Goal: Task Accomplishment & Management: Manage account settings

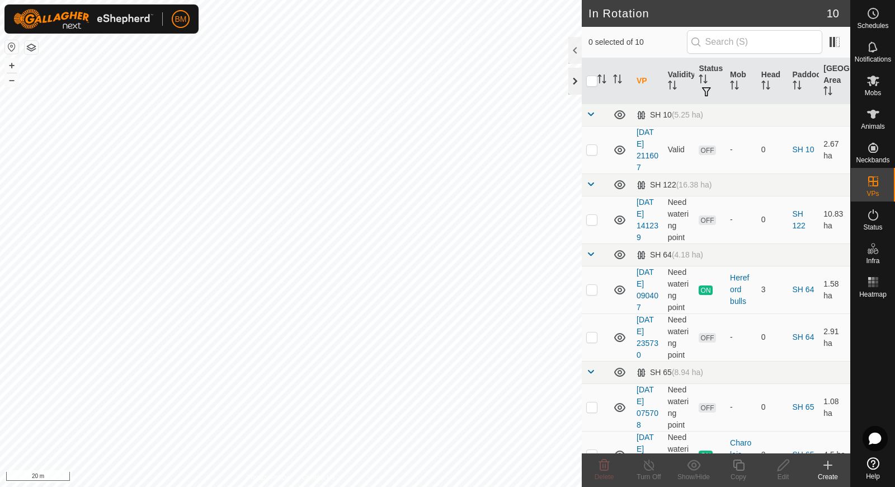
click at [571, 79] on div at bounding box center [574, 81] width 13 height 27
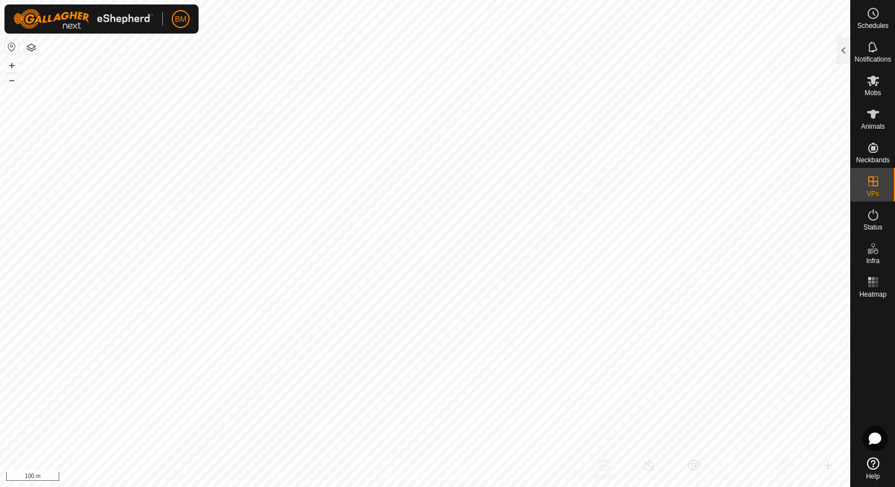
checkbox input "false"
checkbox input "true"
click at [873, 19] on icon at bounding box center [872, 13] width 13 height 13
click at [844, 55] on div at bounding box center [843, 50] width 13 height 27
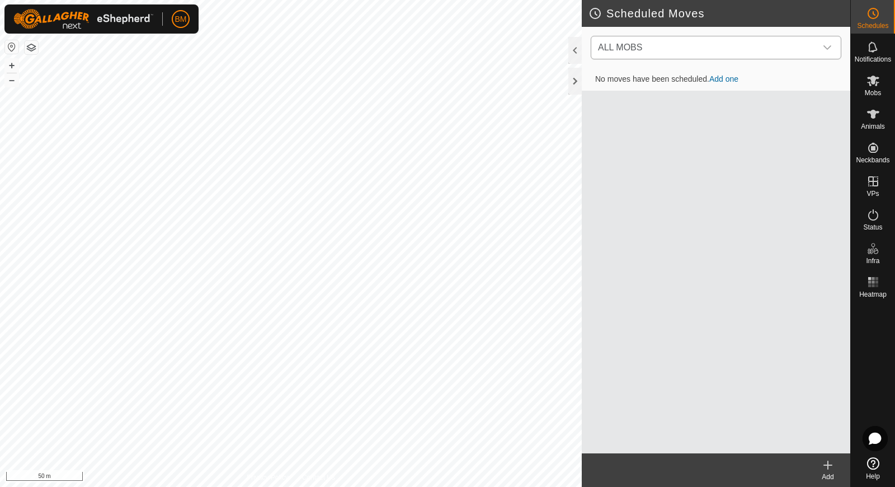
click at [822, 41] on div "dropdown trigger" at bounding box center [827, 47] width 22 height 22
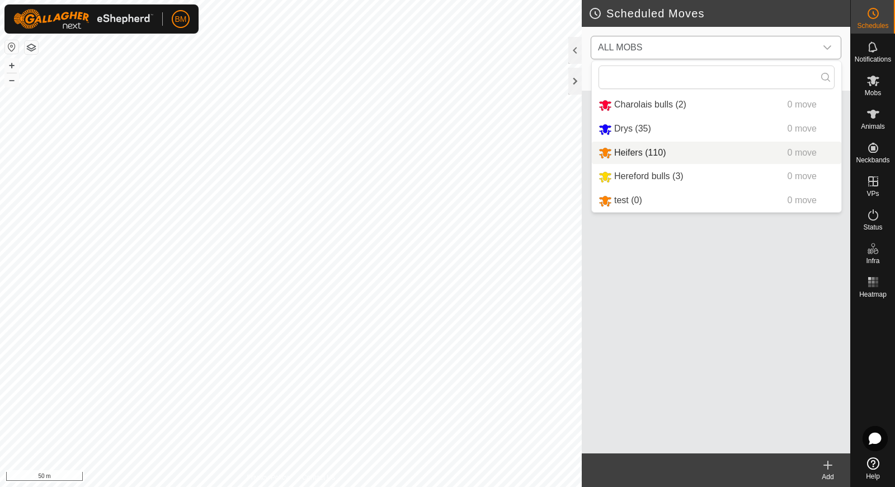
click at [742, 163] on li "Heifers (110) 0 move" at bounding box center [716, 153] width 249 height 23
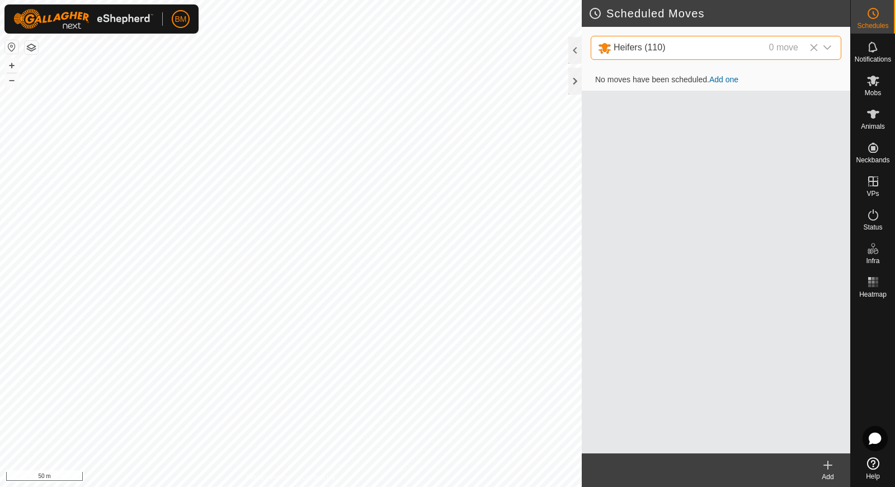
click at [723, 76] on link "Add one" at bounding box center [723, 79] width 29 height 9
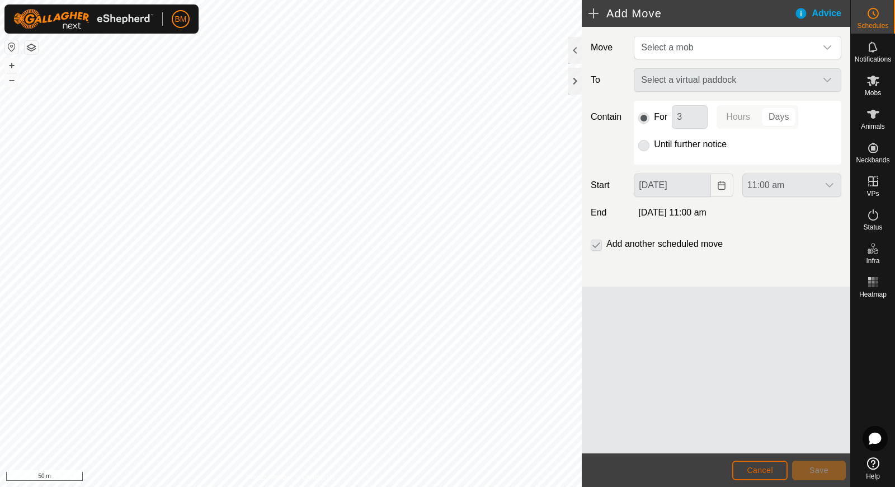
click at [748, 471] on span "Cancel" at bounding box center [760, 469] width 26 height 9
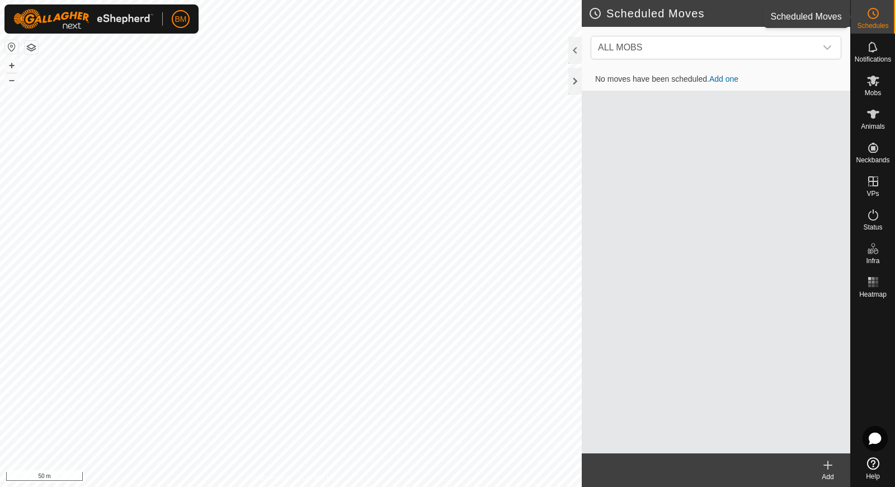
click at [877, 10] on circle at bounding box center [873, 13] width 10 height 10
click at [576, 82] on div at bounding box center [574, 81] width 13 height 27
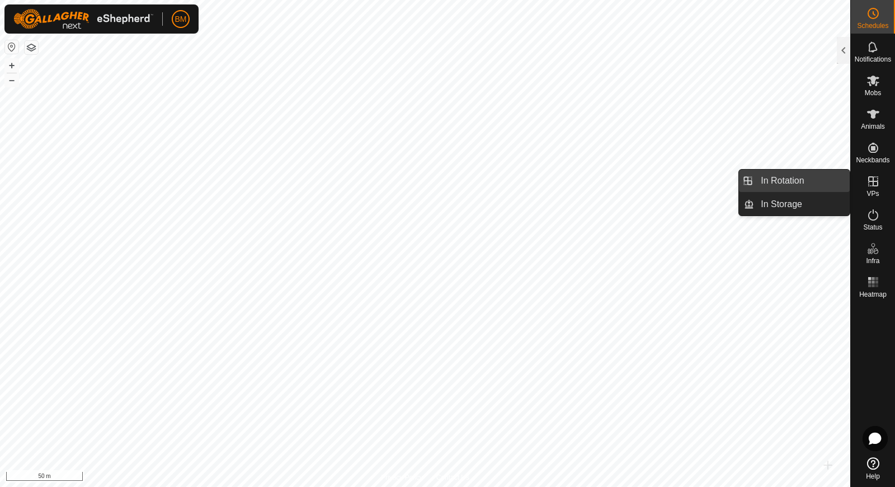
click at [802, 185] on link "In Rotation" at bounding box center [802, 180] width 96 height 22
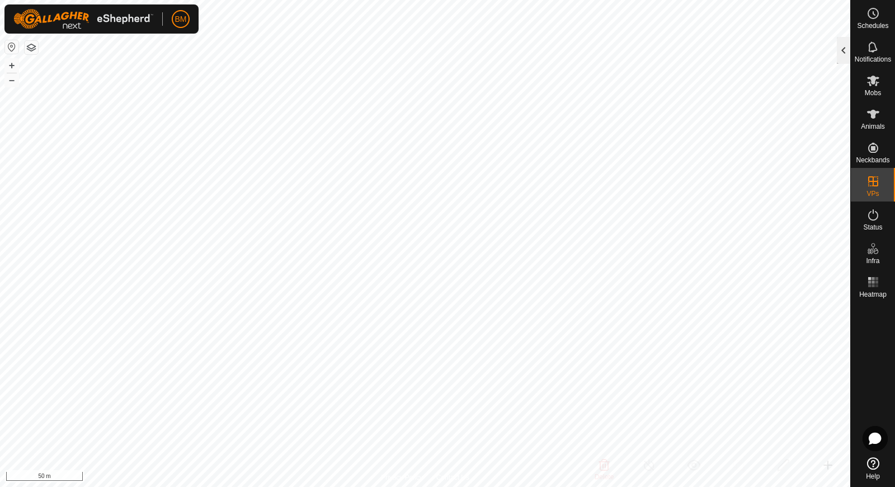
click at [844, 56] on div at bounding box center [843, 50] width 13 height 27
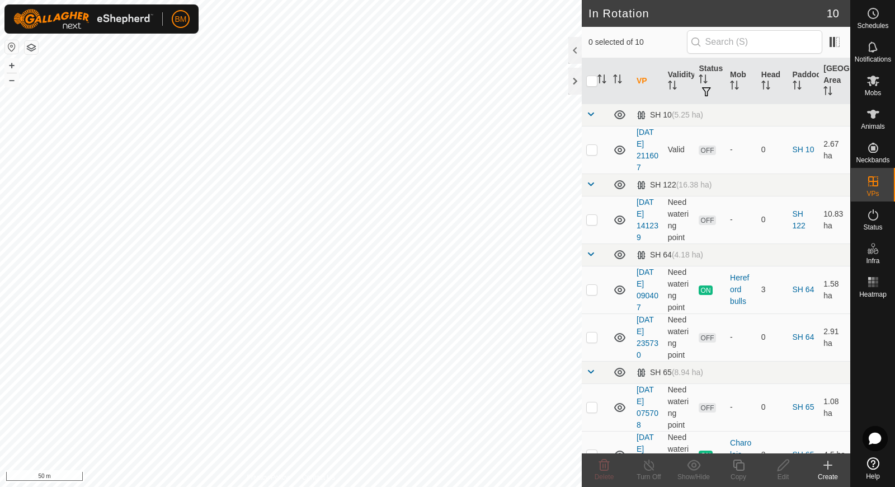
click at [825, 472] on div "Create" at bounding box center [828, 477] width 45 height 10
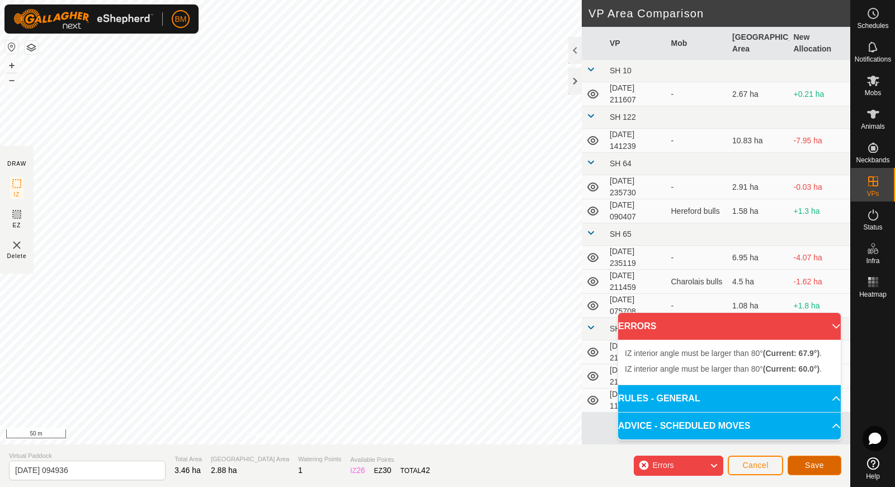
click at [801, 464] on button "Save" at bounding box center [815, 465] width 54 height 20
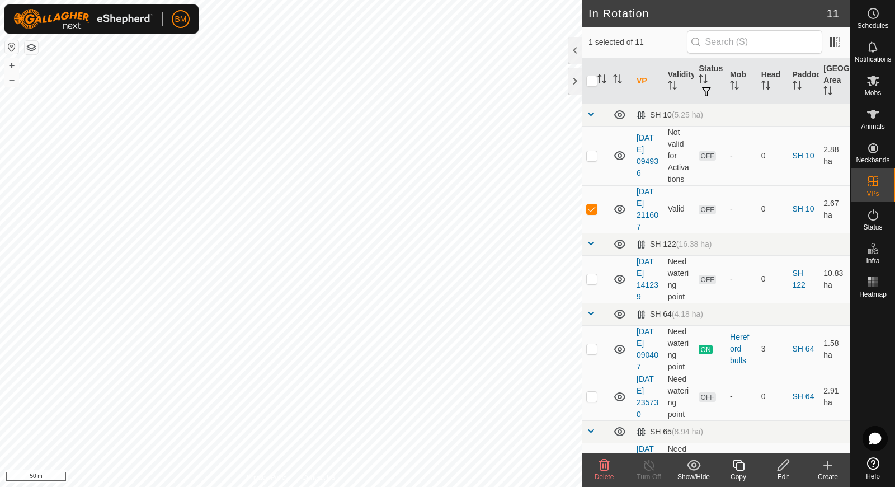
click at [604, 463] on icon at bounding box center [603, 464] width 13 height 13
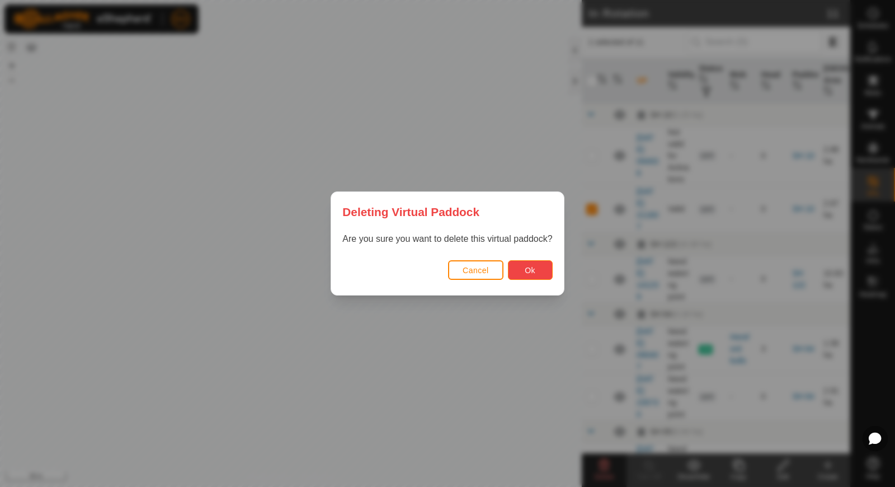
click at [526, 275] on button "Ok" at bounding box center [530, 270] width 45 height 20
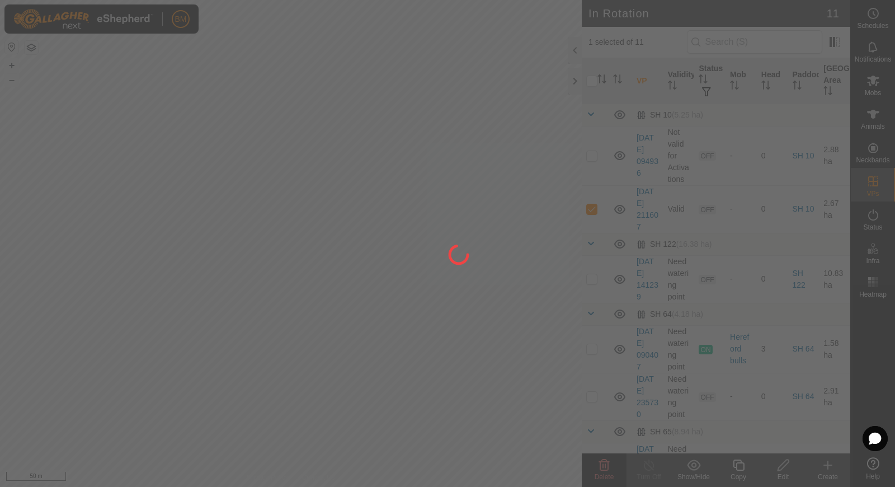
checkbox input "false"
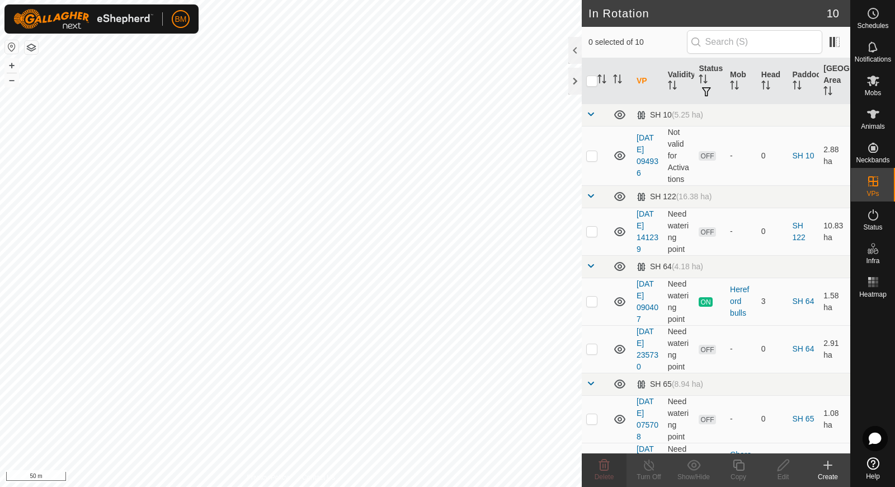
click at [825, 463] on icon at bounding box center [827, 464] width 13 height 13
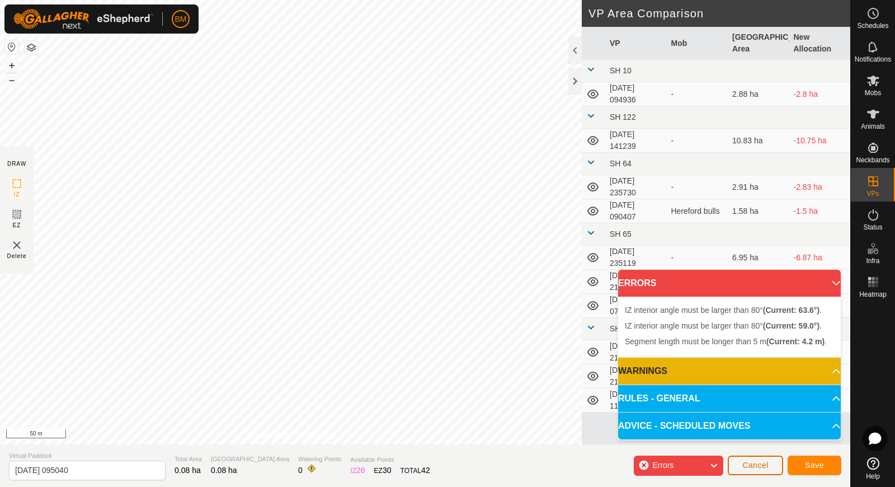
click at [747, 466] on span "Cancel" at bounding box center [755, 464] width 26 height 9
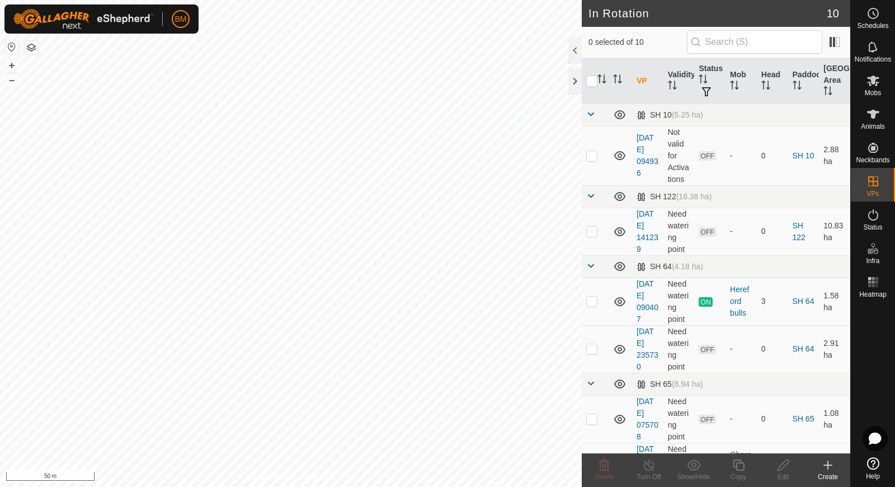
click at [830, 465] on icon at bounding box center [828, 465] width 8 height 0
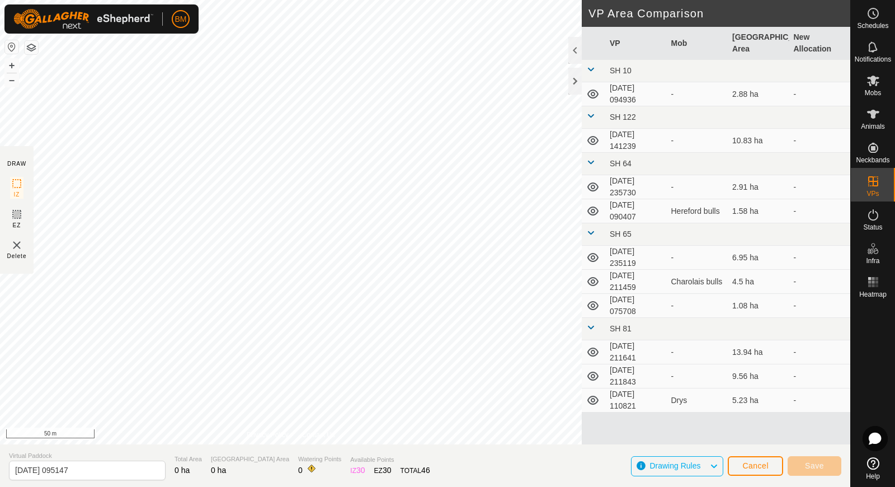
click at [703, 459] on span "Drawing Rules" at bounding box center [679, 466] width 60 height 15
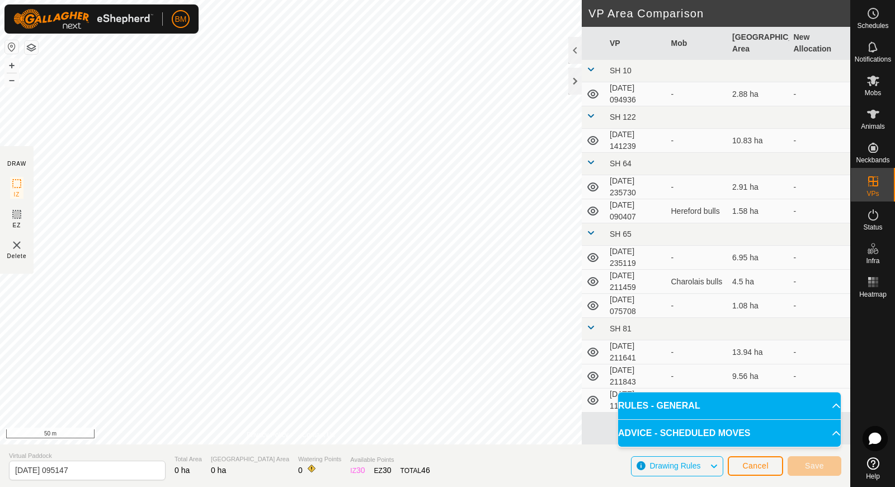
click at [703, 459] on span "Drawing Rules" at bounding box center [679, 466] width 60 height 15
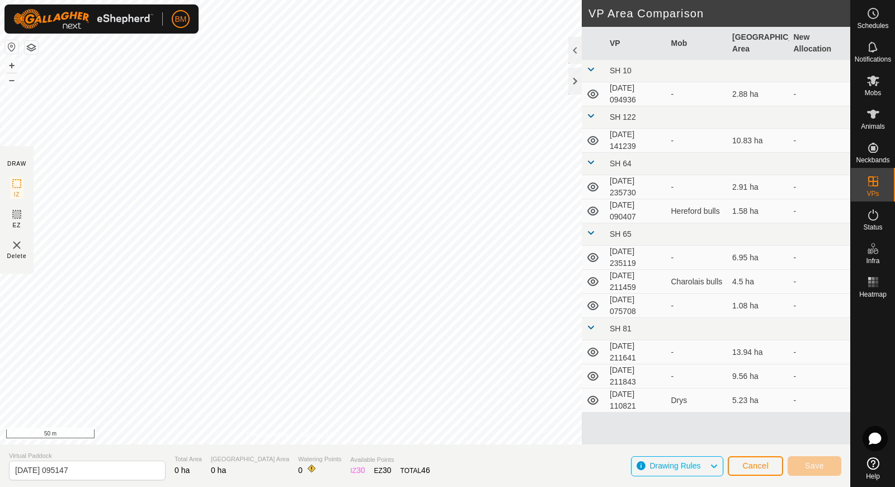
click at [592, 265] on div "DRAW IZ EZ Delete Privacy Policy Contact Us + – ⇧ i 50 m VP Area Comparison VP …" at bounding box center [425, 222] width 850 height 444
click at [748, 467] on span "Cancel" at bounding box center [755, 465] width 26 height 9
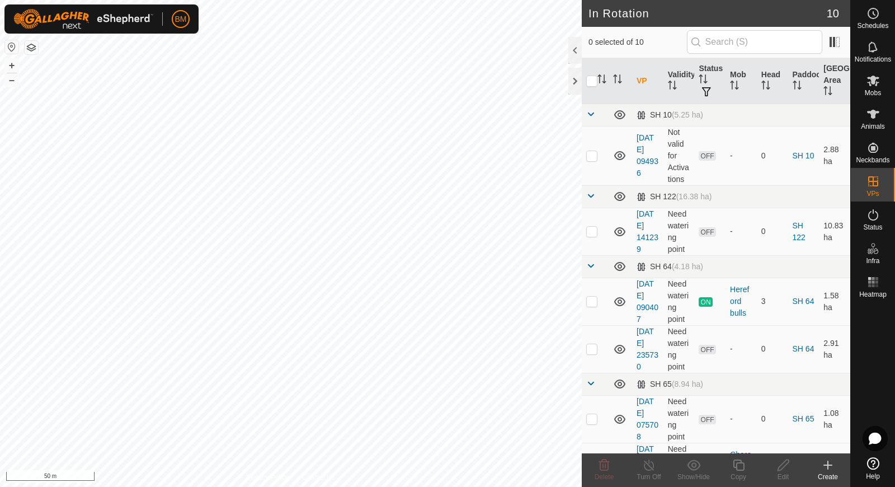
checkbox input "true"
click at [880, 90] on span "Mobs" at bounding box center [873, 93] width 16 height 7
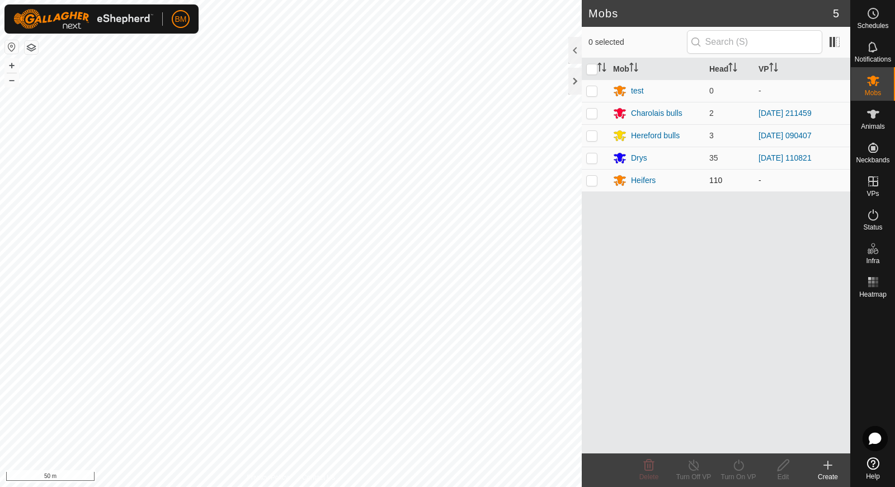
click at [596, 176] on p-checkbox at bounding box center [591, 180] width 11 height 9
checkbox input "true"
click at [737, 465] on icon at bounding box center [739, 464] width 14 height 13
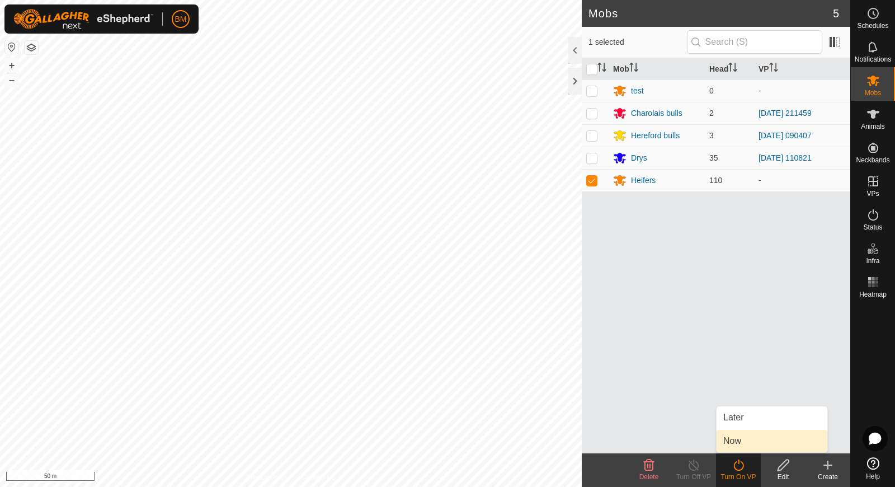
click at [743, 437] on link "Now" at bounding box center [772, 441] width 111 height 22
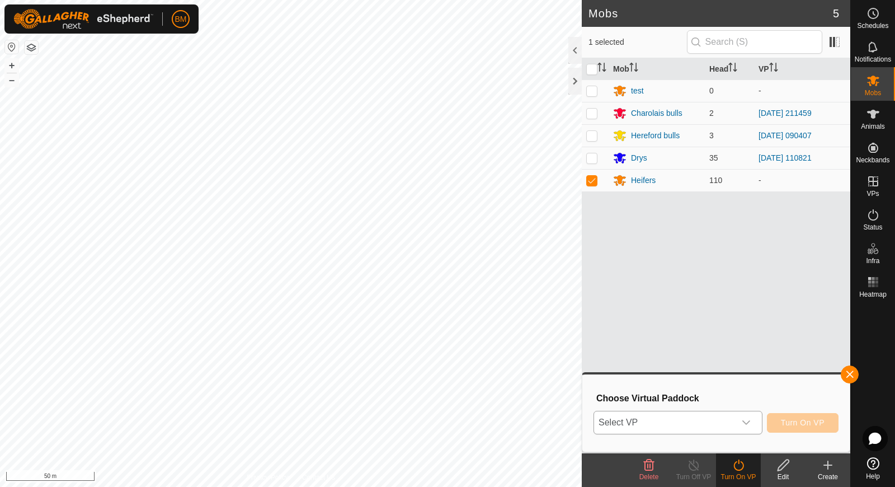
click at [748, 419] on icon "dropdown trigger" at bounding box center [746, 422] width 9 height 9
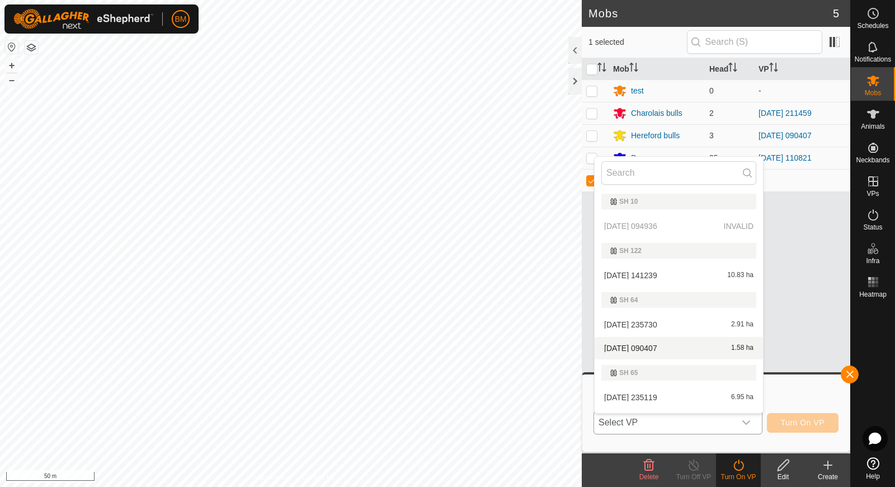
click at [682, 225] on p-selectitem "[DATE] 094936 INVALID" at bounding box center [679, 226] width 168 height 22
click at [850, 372] on button "button" at bounding box center [850, 374] width 18 height 18
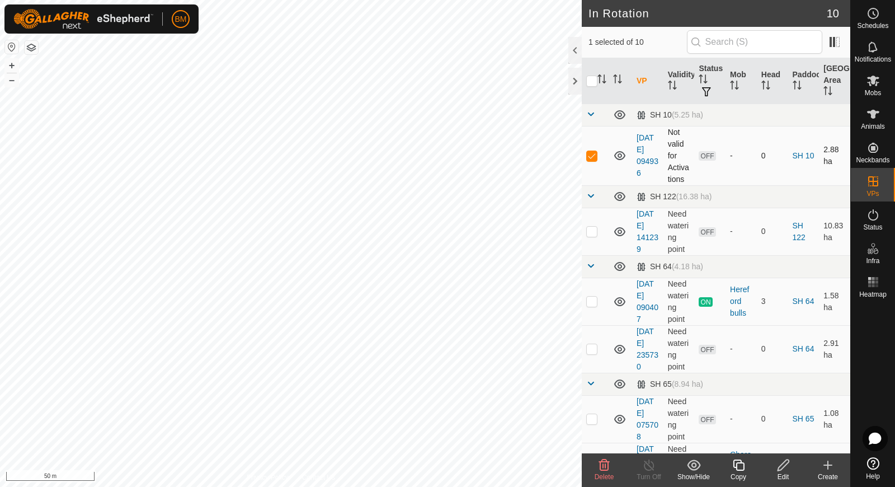
click at [672, 169] on td "Not valid for Activations" at bounding box center [678, 155] width 31 height 59
click at [639, 152] on link "[DATE] 094936" at bounding box center [648, 155] width 22 height 44
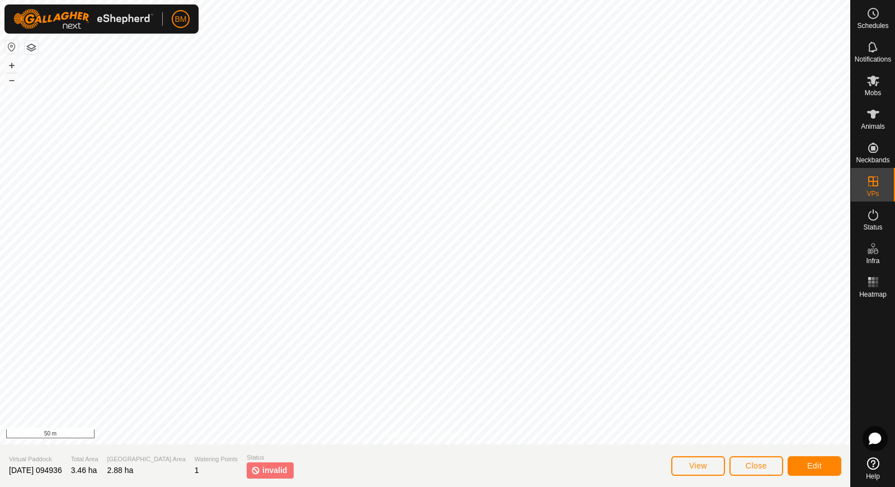
click at [262, 470] on span "invalid" at bounding box center [274, 470] width 25 height 12
click at [247, 468] on p-tag "invalid" at bounding box center [270, 470] width 47 height 16
click at [262, 469] on span "invalid" at bounding box center [274, 470] width 25 height 12
click at [807, 467] on span "Edit" at bounding box center [814, 465] width 15 height 9
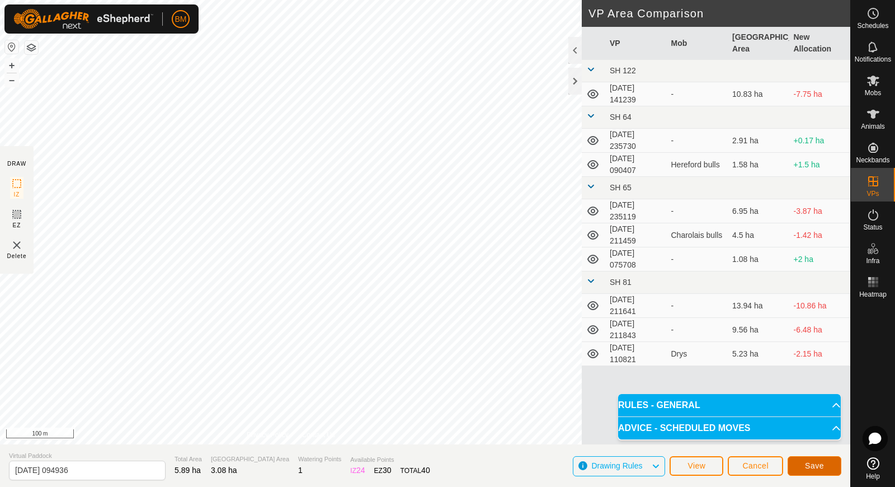
click at [803, 465] on button "Save" at bounding box center [815, 466] width 54 height 20
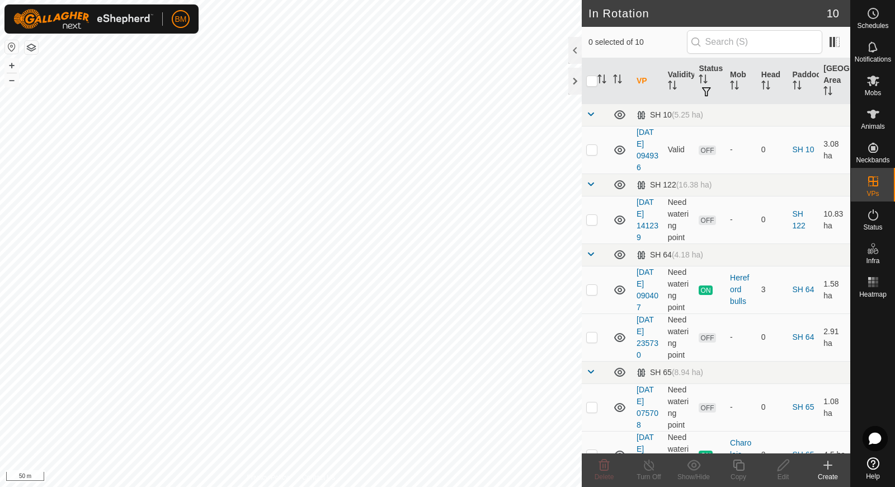
checkbox input "true"
click at [781, 472] on div "Edit" at bounding box center [783, 477] width 45 height 10
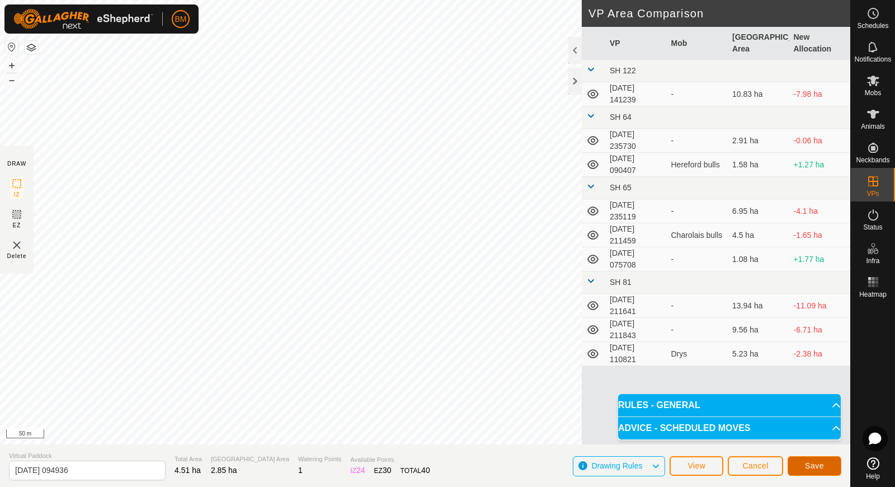
click at [823, 461] on button "Save" at bounding box center [815, 466] width 54 height 20
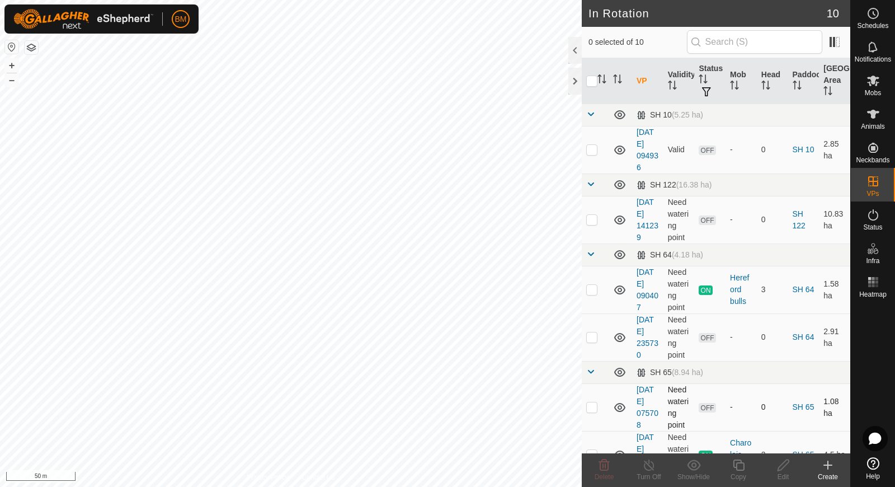
checkbox input "true"
click at [873, 86] on icon at bounding box center [872, 80] width 13 height 13
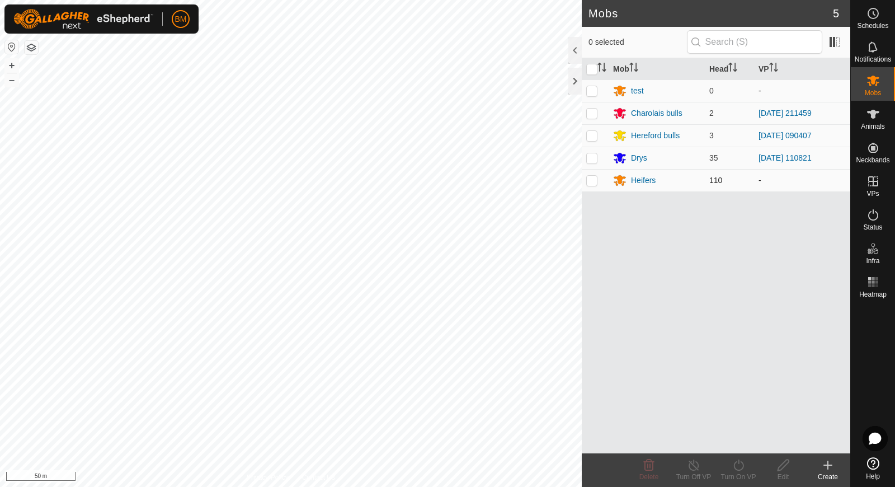
click at [588, 178] on p-checkbox at bounding box center [591, 180] width 11 height 9
checkbox input "true"
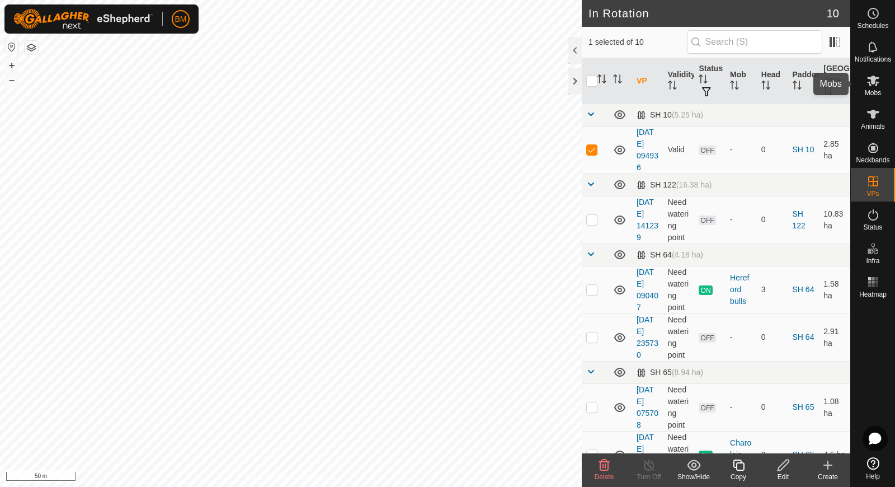
click at [877, 86] on icon at bounding box center [872, 80] width 13 height 13
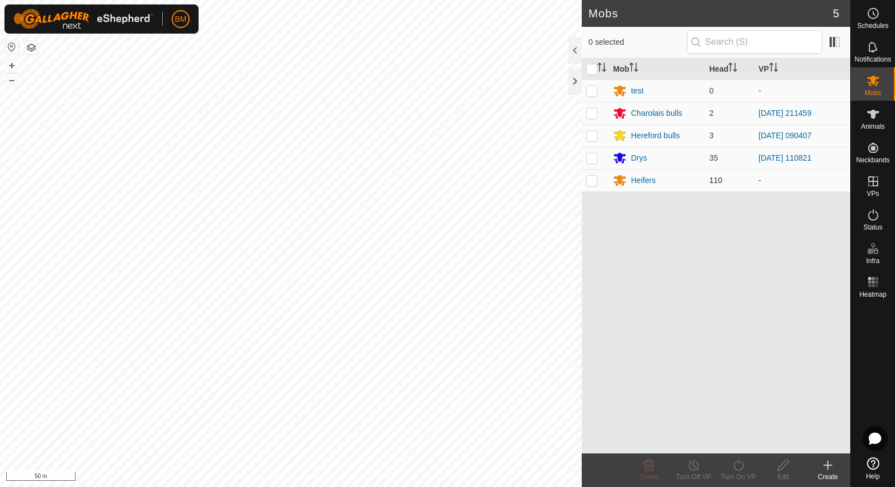
click at [590, 178] on p-checkbox at bounding box center [591, 180] width 11 height 9
checkbox input "true"
click at [738, 463] on icon at bounding box center [738, 464] width 10 height 11
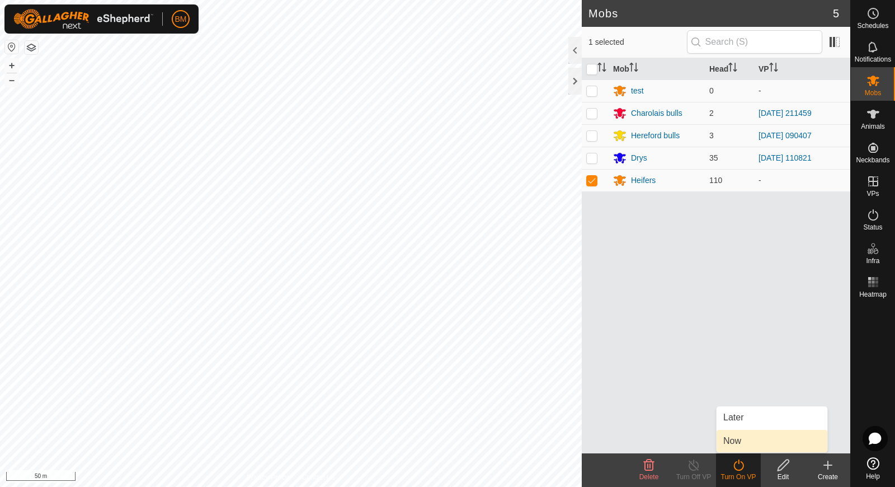
click at [738, 441] on link "Now" at bounding box center [772, 441] width 111 height 22
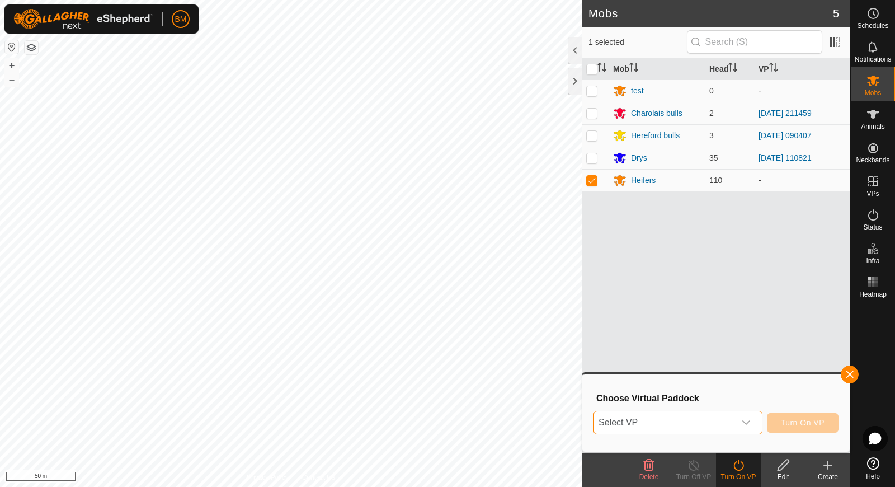
click at [675, 425] on span "Select VP" at bounding box center [664, 422] width 141 height 22
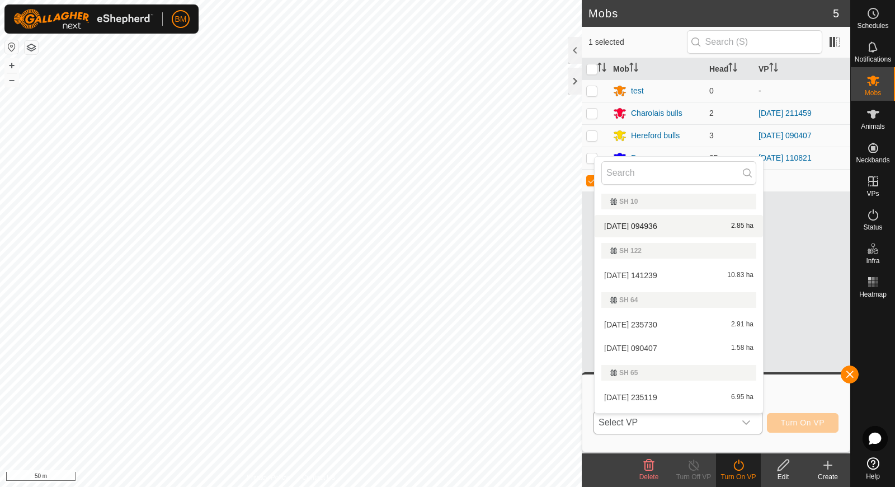
scroll to position [18, 0]
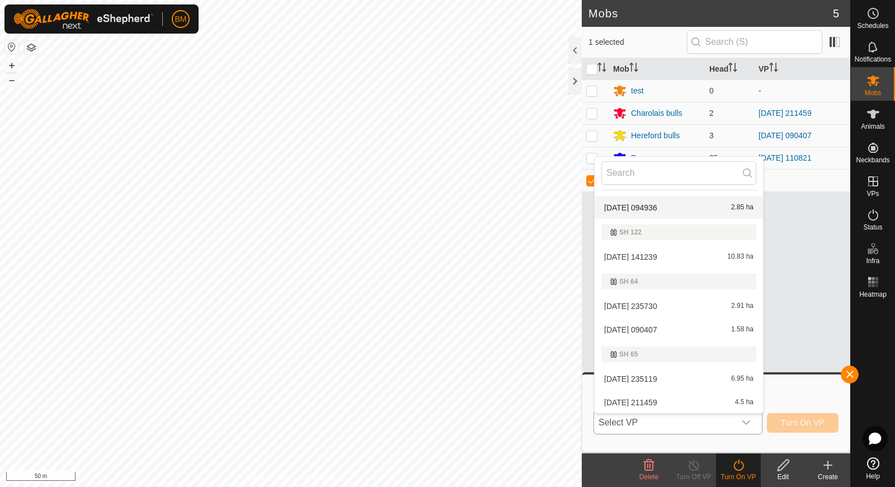
click at [684, 201] on li "[DATE] 094936 2.85 ha" at bounding box center [679, 207] width 168 height 22
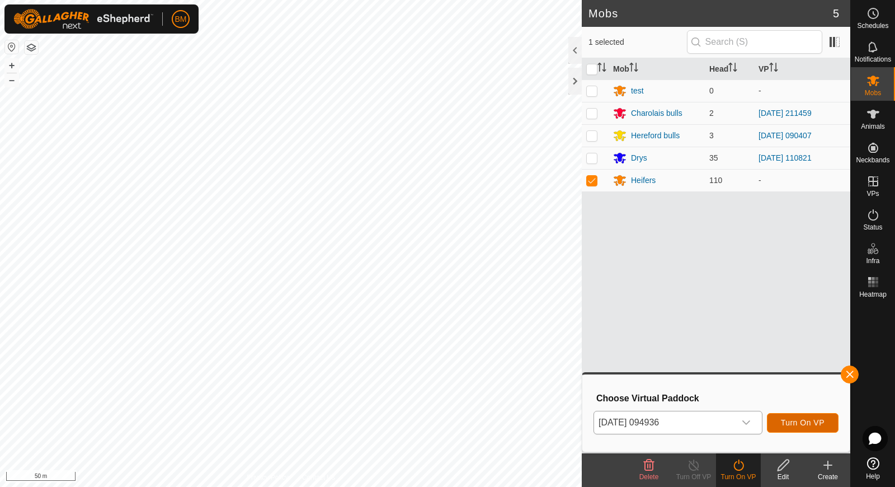
click at [785, 418] on span "Turn On VP" at bounding box center [803, 422] width 44 height 9
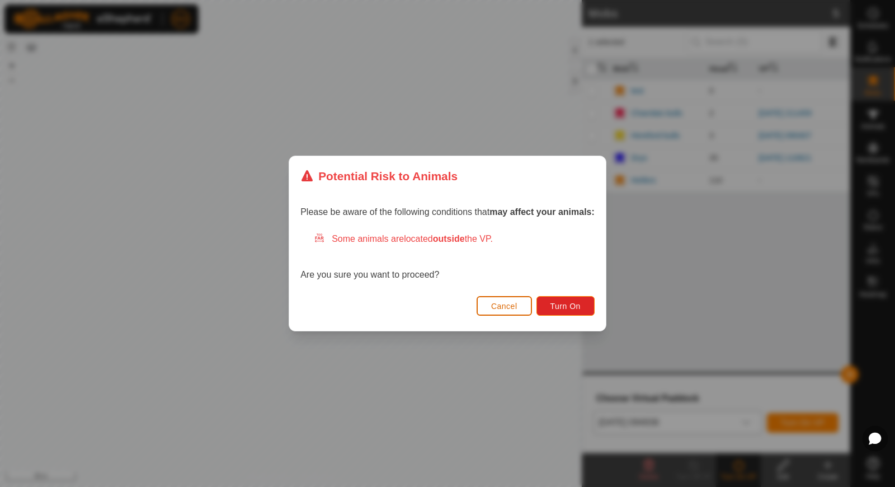
click at [510, 302] on span "Cancel" at bounding box center [504, 306] width 26 height 9
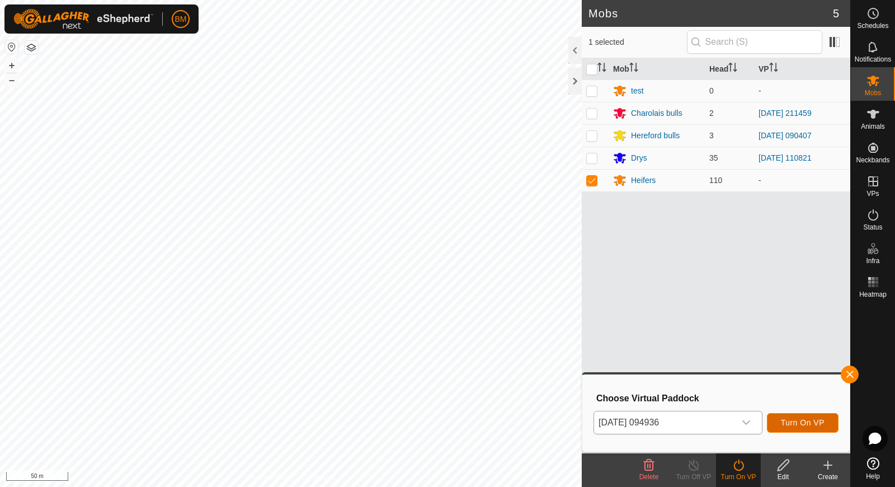
click at [800, 422] on span "Turn On VP" at bounding box center [803, 422] width 44 height 9
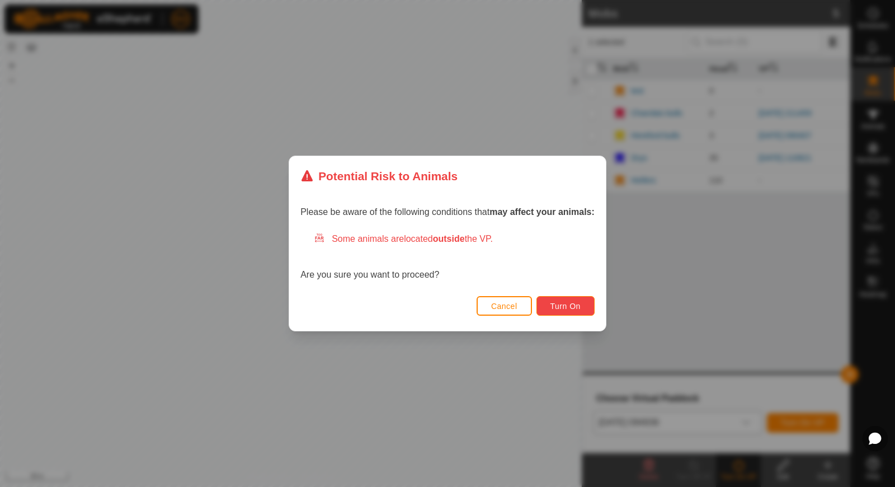
click at [568, 305] on span "Turn On" at bounding box center [565, 306] width 30 height 9
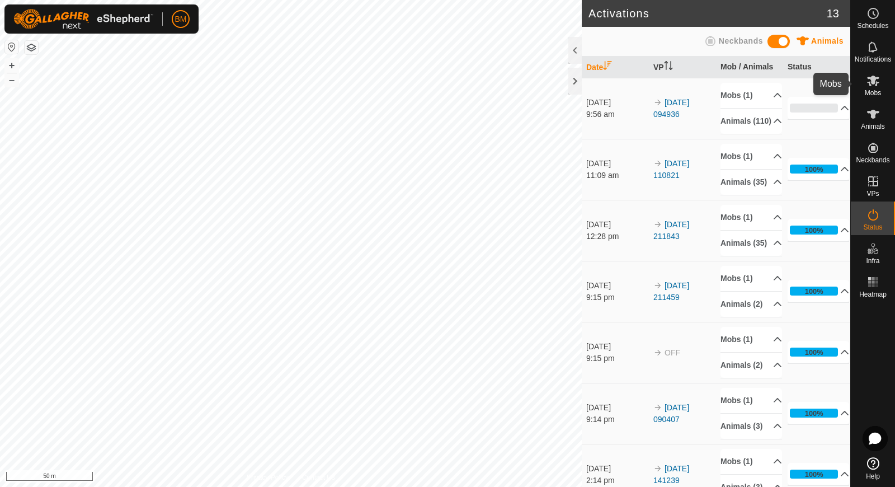
click at [871, 91] on span "Mobs" at bounding box center [873, 93] width 16 height 7
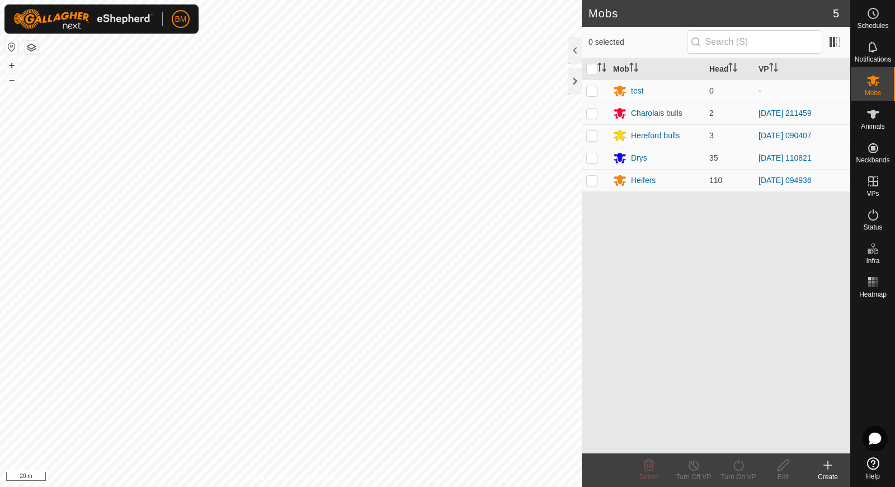
click at [865, 465] on link "Help" at bounding box center [873, 468] width 44 height 31
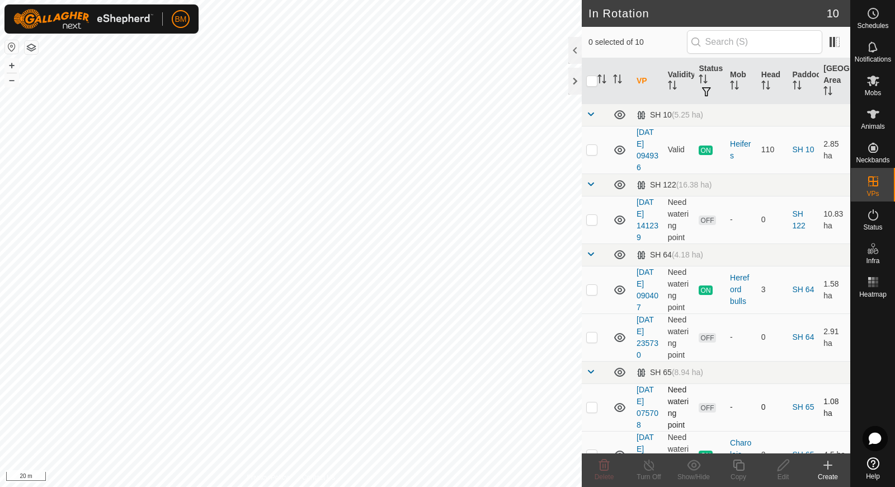
checkbox input "true"
click at [734, 464] on icon at bounding box center [739, 464] width 14 height 13
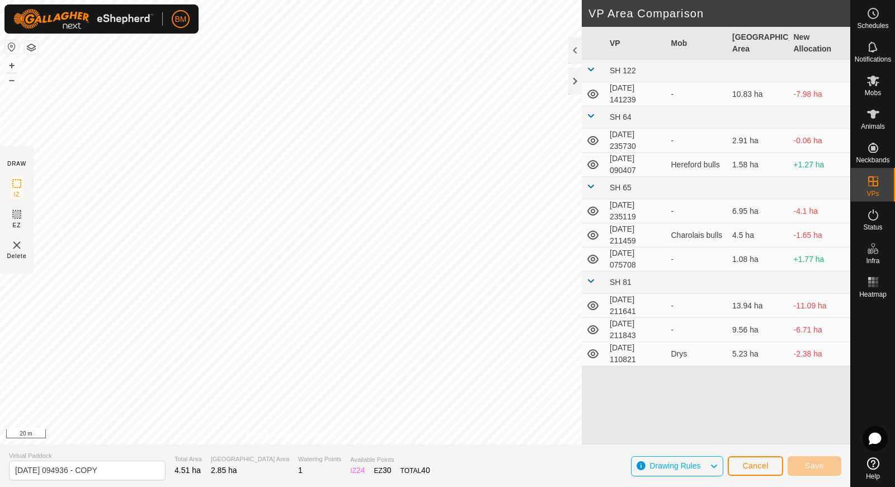
click at [684, 473] on span "Drawing Rules" at bounding box center [679, 466] width 60 height 15
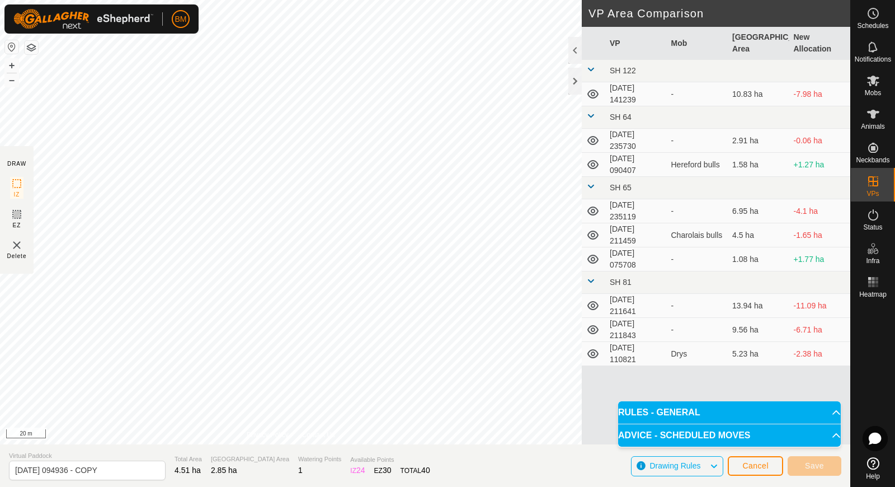
click at [684, 473] on span "Drawing Rules" at bounding box center [679, 466] width 60 height 15
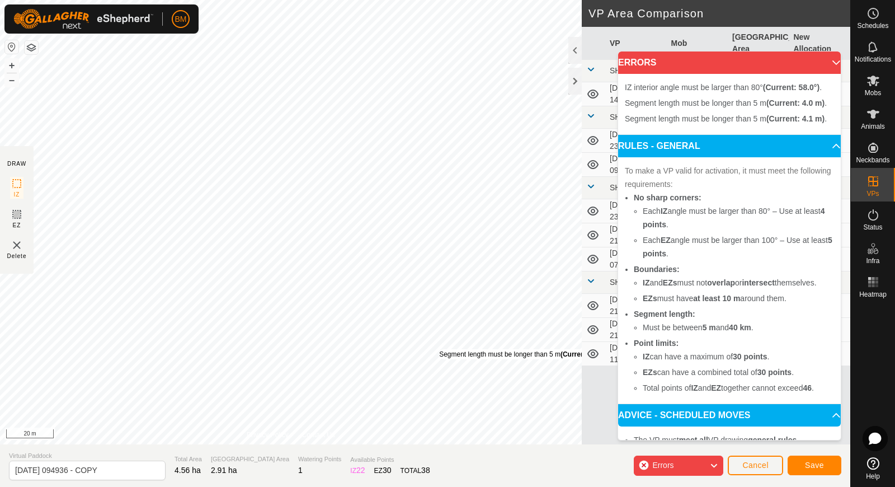
click at [439, 348] on div "Segment length must be longer than 5 m (Current: 4.0 m) . + – ⇧ i 20 m" at bounding box center [291, 222] width 582 height 444
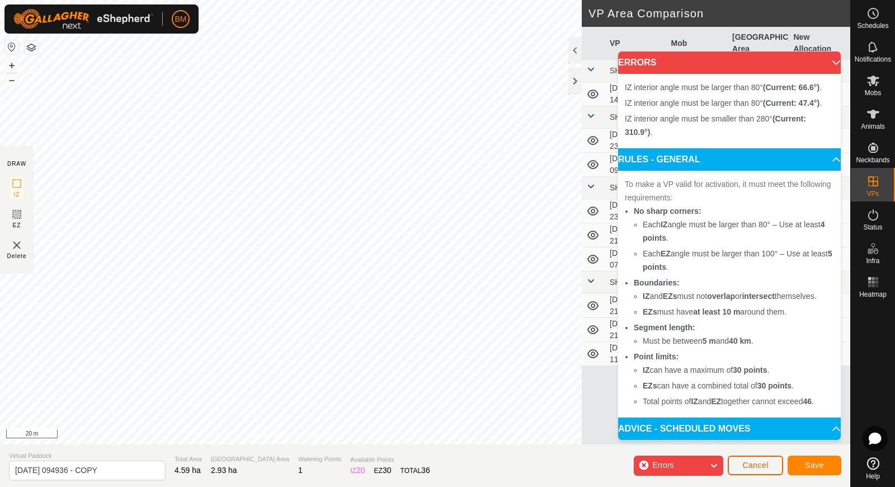
click at [750, 461] on span "Cancel" at bounding box center [755, 464] width 26 height 9
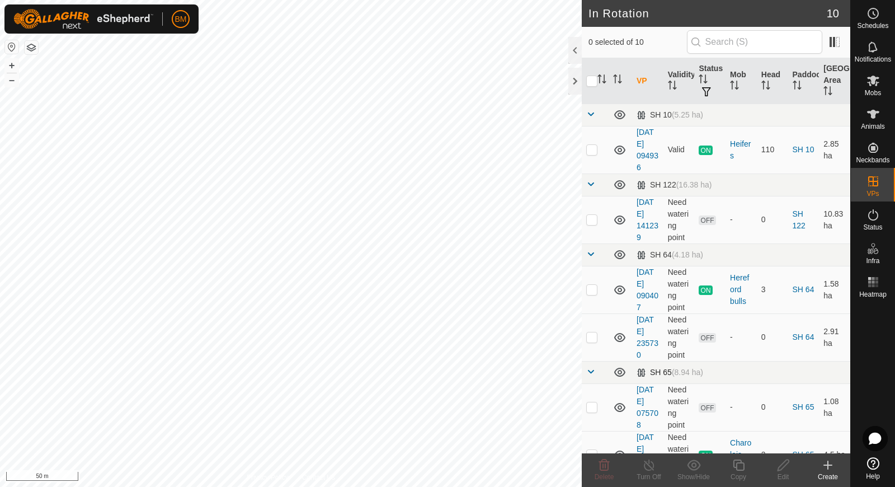
checkbox input "true"
click at [738, 468] on icon at bounding box center [739, 464] width 14 height 13
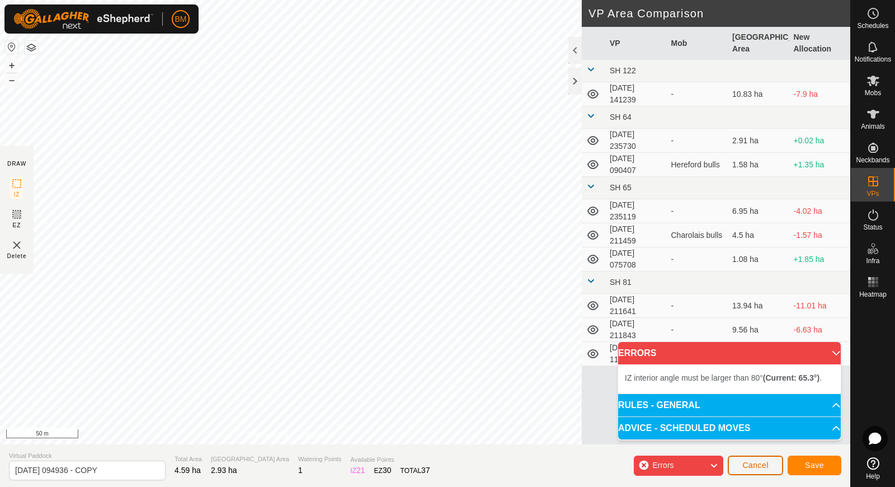
click at [748, 468] on span "Cancel" at bounding box center [755, 464] width 26 height 9
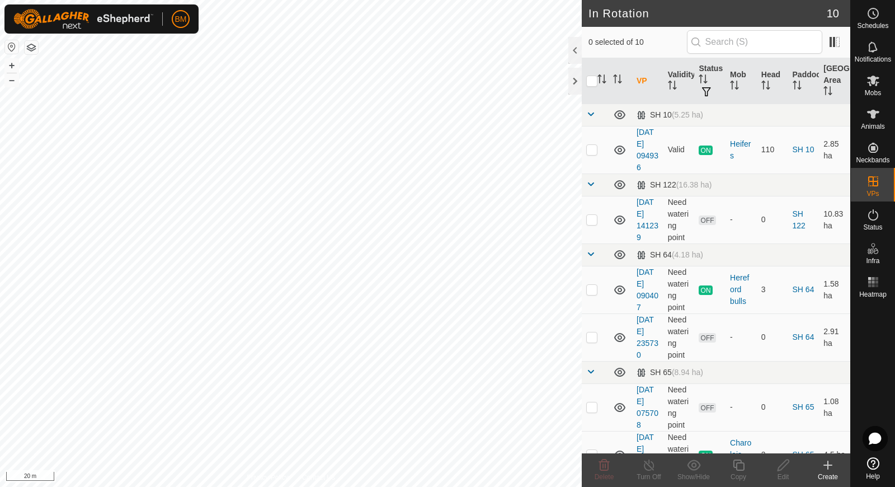
checkbox input "true"
click at [739, 470] on icon at bounding box center [739, 464] width 14 height 13
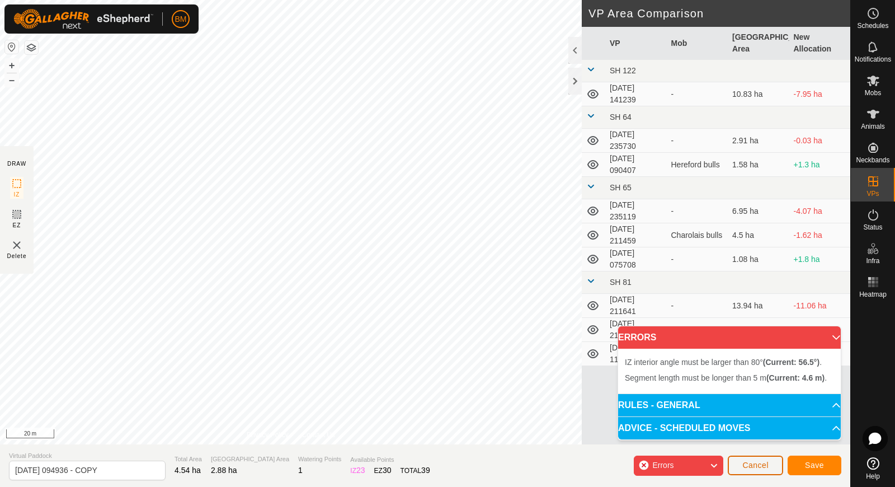
click at [743, 464] on span "Cancel" at bounding box center [755, 464] width 26 height 9
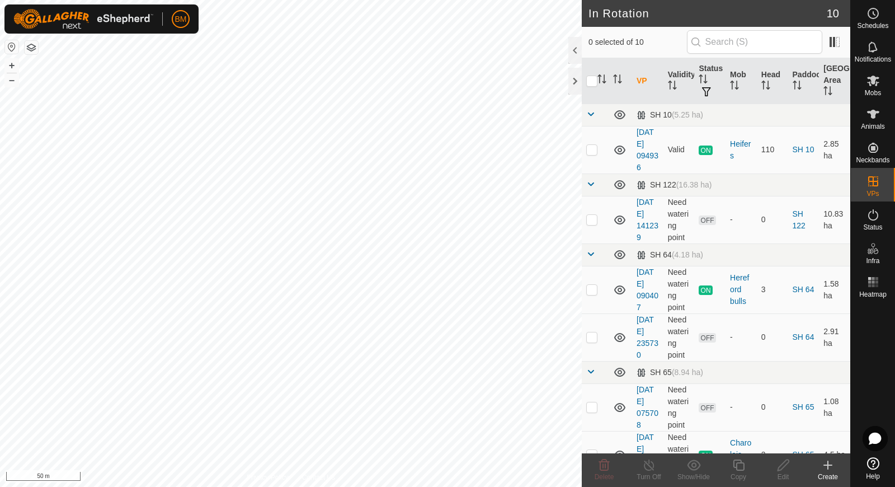
checkbox input "true"
click at [651, 464] on icon at bounding box center [649, 464] width 14 height 13
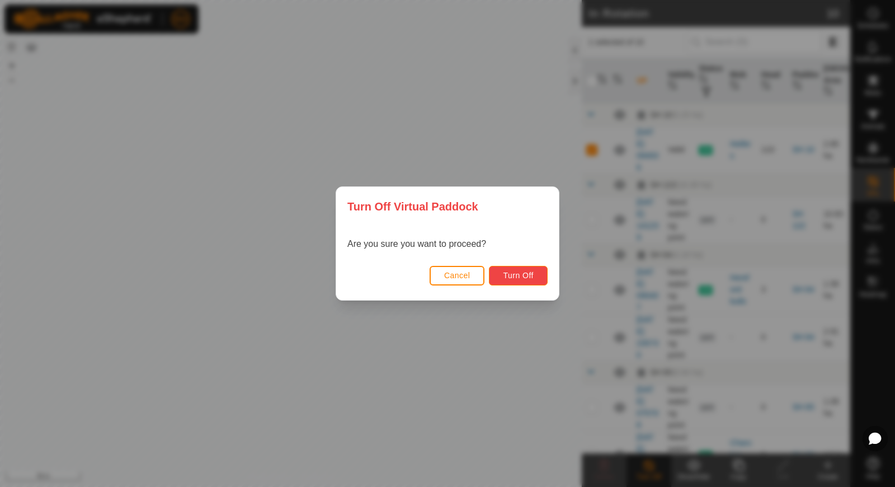
click at [510, 280] on button "Turn Off" at bounding box center [518, 276] width 59 height 20
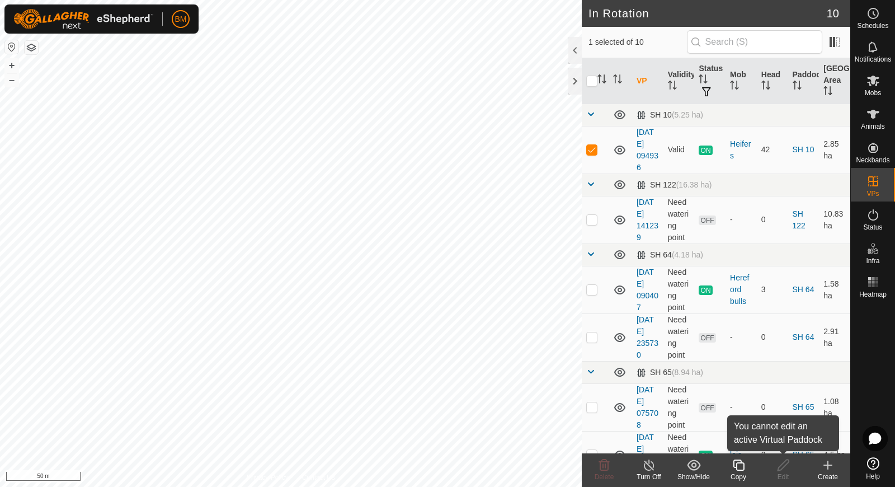
click at [780, 467] on icon at bounding box center [783, 464] width 14 height 13
click at [648, 466] on icon at bounding box center [649, 464] width 14 height 13
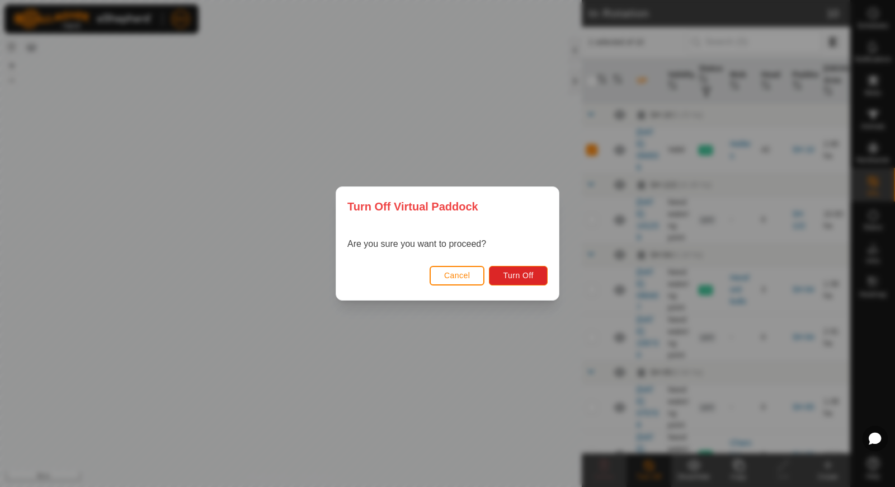
click at [453, 276] on span "Cancel" at bounding box center [457, 275] width 26 height 9
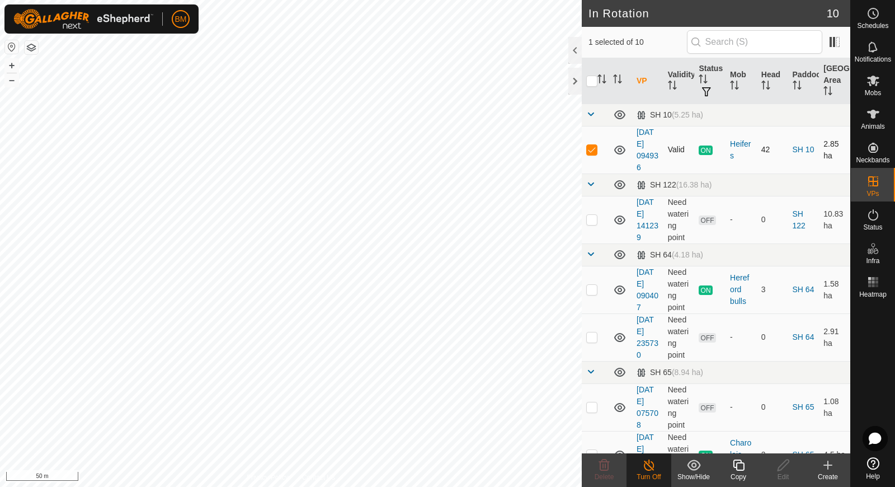
click at [588, 150] on p-checkbox at bounding box center [591, 149] width 11 height 9
checkbox input "false"
click at [868, 468] on icon at bounding box center [873, 463] width 12 height 12
